Goal: Navigation & Orientation: Find specific page/section

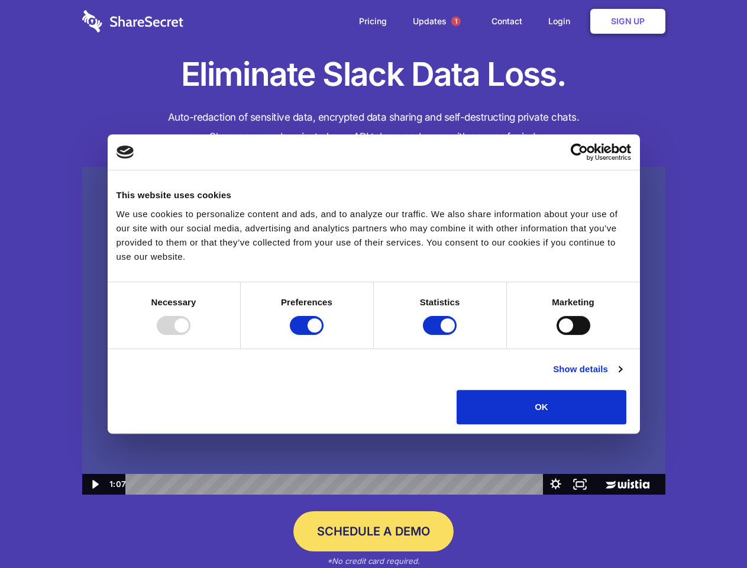
click at [373, 284] on img at bounding box center [373, 331] width 583 height 328
click at [191, 335] on div at bounding box center [174, 325] width 34 height 19
click at [324, 335] on input "Preferences" at bounding box center [307, 325] width 34 height 19
checkbox input "false"
click at [441, 335] on input "Statistics" at bounding box center [440, 325] width 34 height 19
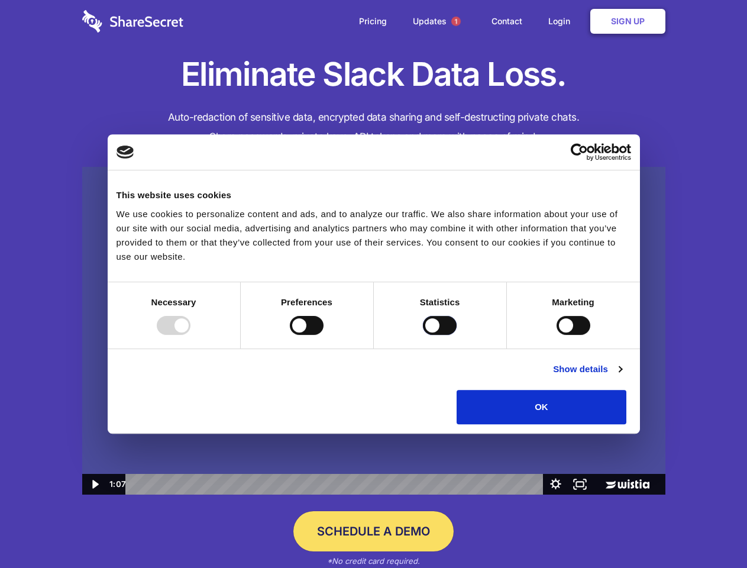
checkbox input "false"
click at [557, 335] on input "Marketing" at bounding box center [574, 325] width 34 height 19
checkbox input "true"
click at [622, 376] on link "Show details" at bounding box center [587, 369] width 69 height 14
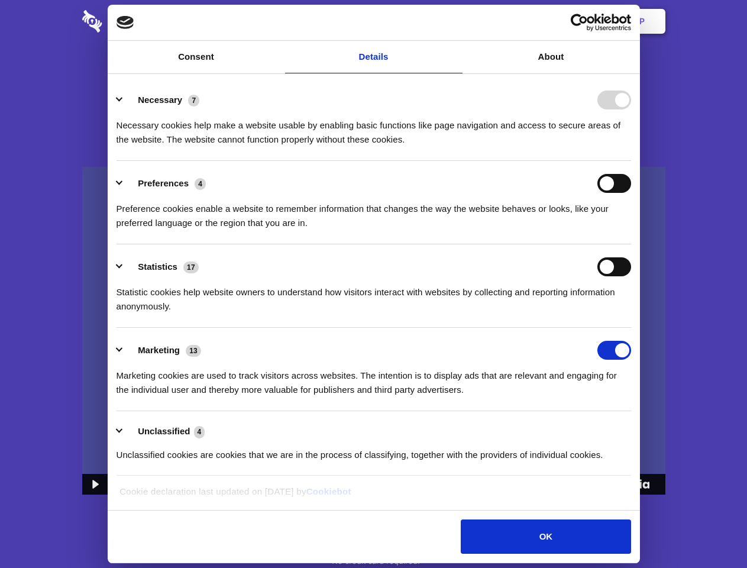
click at [631, 161] on li "Necessary 7 Necessary cookies help make a website usable by enabling basic func…" at bounding box center [374, 119] width 515 height 83
click at [456, 21] on span "1" at bounding box center [455, 21] width 9 height 9
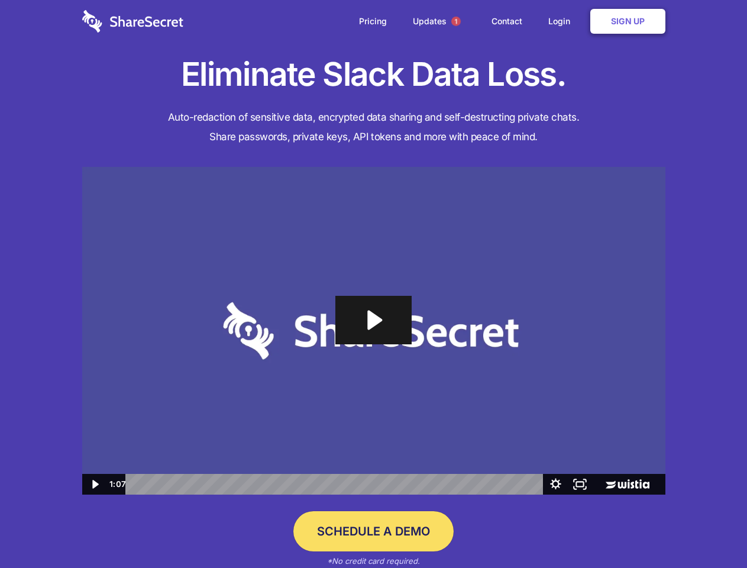
click at [374, 331] on icon "Play Video: Sharesecret Slack Extension" at bounding box center [373, 320] width 76 height 49
